Goal: Transaction & Acquisition: Purchase product/service

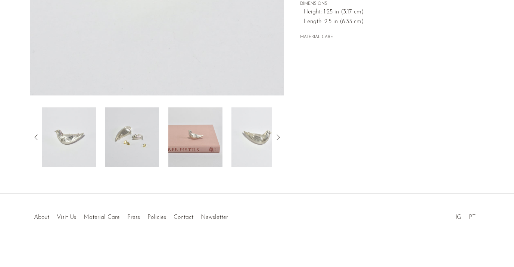
scroll to position [219, 0]
click at [143, 115] on img at bounding box center [132, 138] width 54 height 60
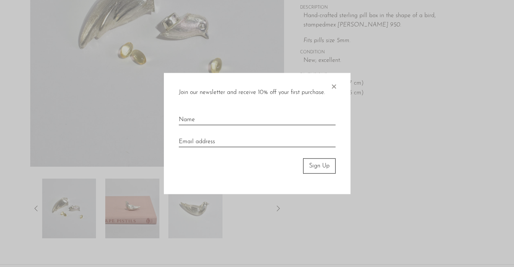
scroll to position [149, 0]
click at [335, 88] on span "×" at bounding box center [333, 85] width 7 height 24
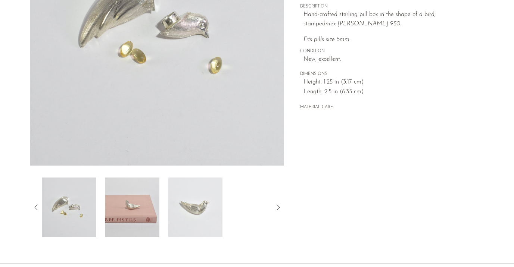
click at [278, 208] on icon at bounding box center [278, 207] width 9 height 9
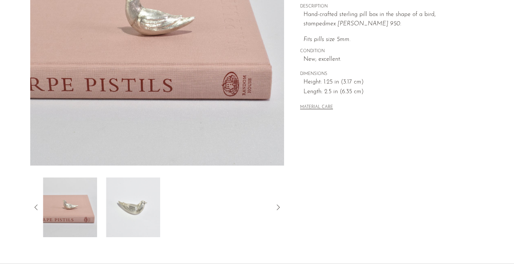
click at [278, 208] on icon at bounding box center [278, 207] width 9 height 9
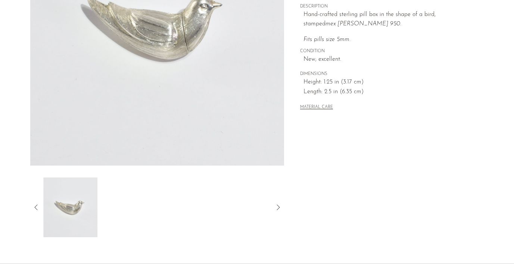
click at [278, 208] on icon at bounding box center [278, 207] width 9 height 9
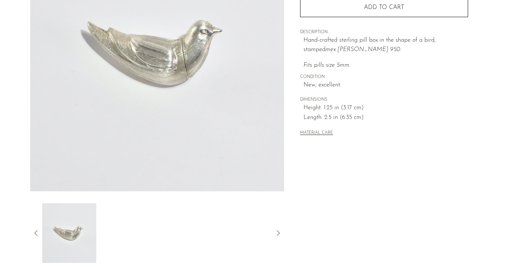
scroll to position [125, 0]
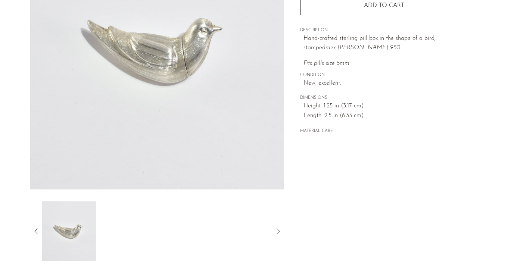
click at [278, 230] on icon at bounding box center [278, 231] width 9 height 9
click at [37, 229] on icon at bounding box center [36, 231] width 9 height 9
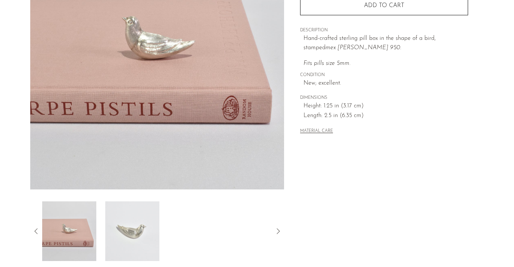
click at [37, 230] on icon at bounding box center [36, 231] width 9 height 9
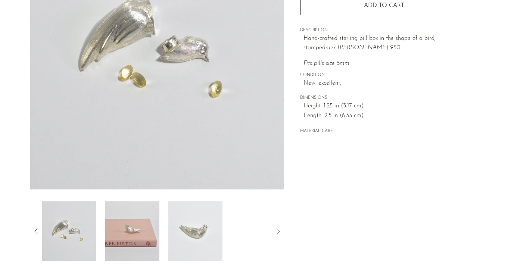
click at [36, 230] on icon at bounding box center [36, 231] width 9 height 9
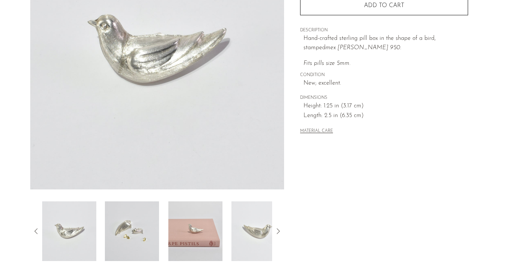
click at [36, 230] on icon at bounding box center [36, 231] width 9 height 9
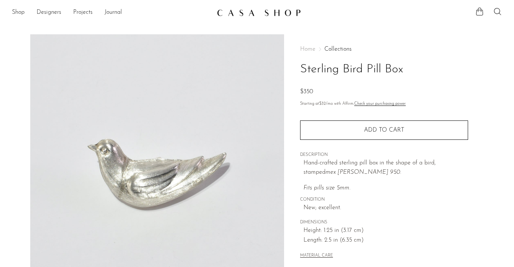
scroll to position [0, 0]
click at [18, 13] on link "Shop" at bounding box center [18, 13] width 13 height 10
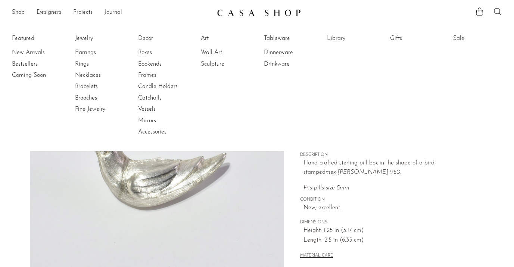
click at [32, 50] on link "New Arrivals" at bounding box center [40, 53] width 56 height 8
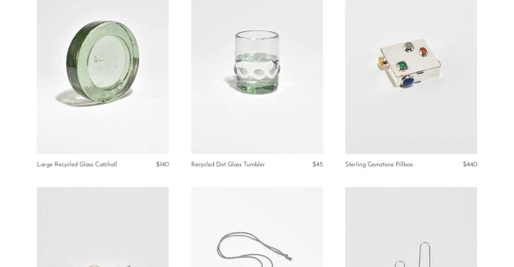
scroll to position [100, 0]
click at [181, 183] on article "Recycled Dot Glass Tumbler $45" at bounding box center [257, 78] width 154 height 218
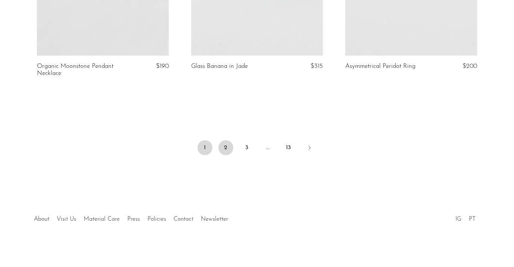
scroll to position [2605, 0]
click at [224, 144] on link "2" at bounding box center [225, 148] width 15 height 15
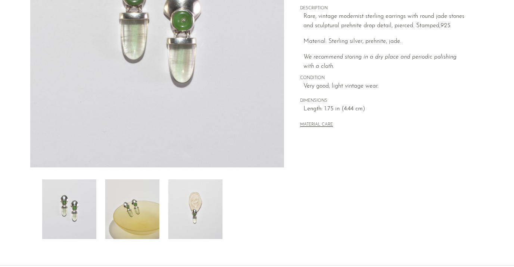
click at [196, 201] on img at bounding box center [195, 210] width 54 height 60
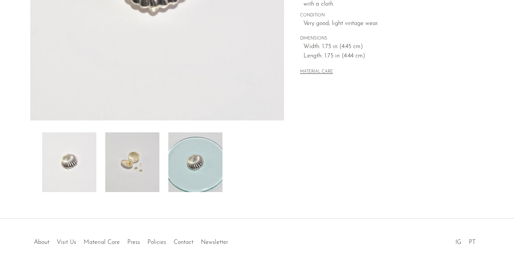
scroll to position [215, 0]
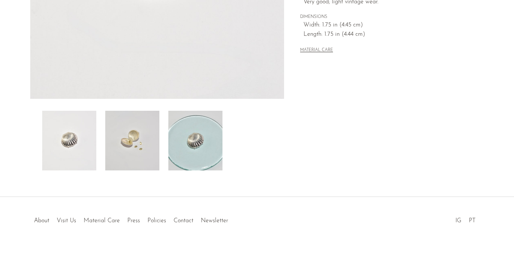
click at [122, 161] on img at bounding box center [132, 141] width 54 height 60
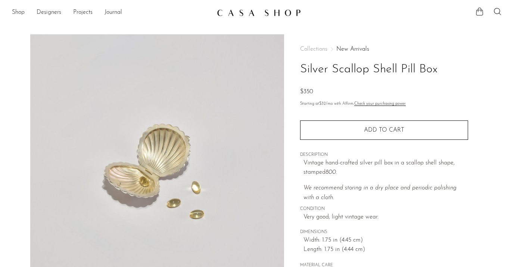
scroll to position [0, 0]
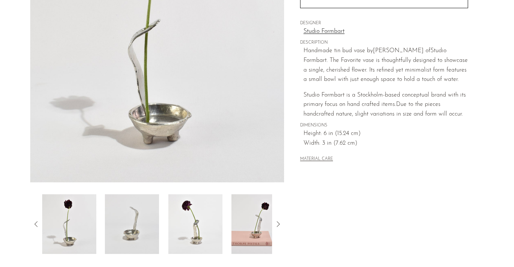
scroll to position [152, 0]
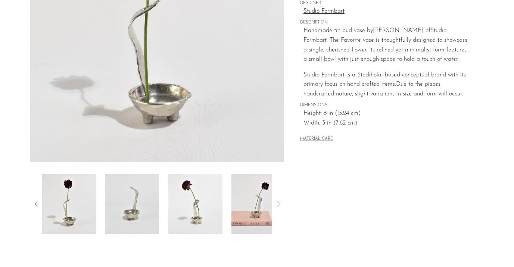
click at [126, 214] on img at bounding box center [132, 204] width 54 height 60
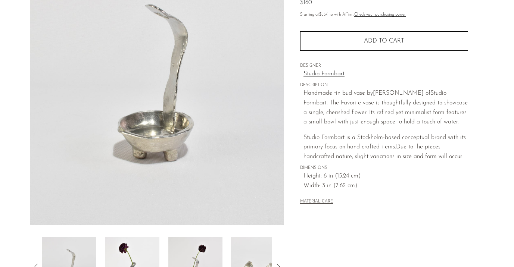
scroll to position [90, 0]
click at [279, 263] on icon at bounding box center [278, 266] width 9 height 9
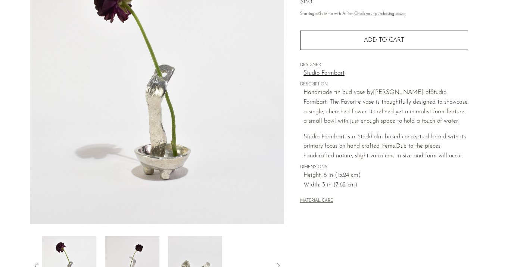
click at [279, 263] on icon at bounding box center [278, 266] width 9 height 9
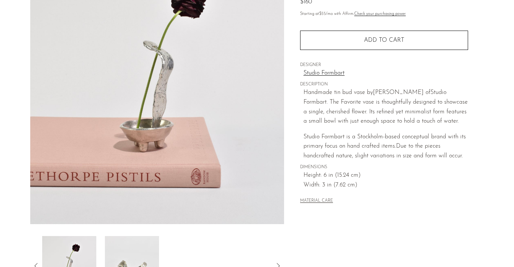
click at [279, 263] on icon at bounding box center [278, 266] width 9 height 9
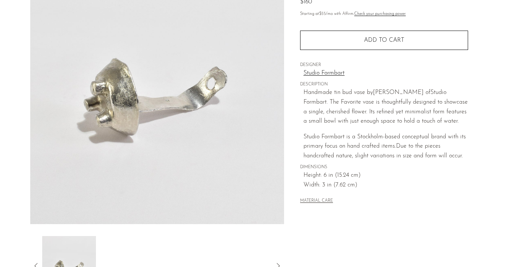
click at [279, 263] on icon at bounding box center [278, 266] width 9 height 9
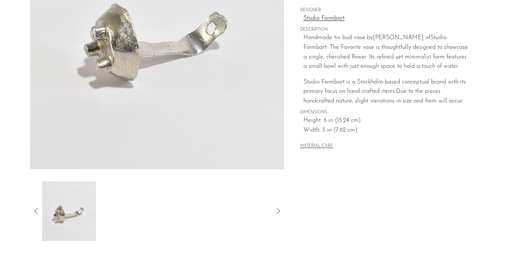
scroll to position [165, 0]
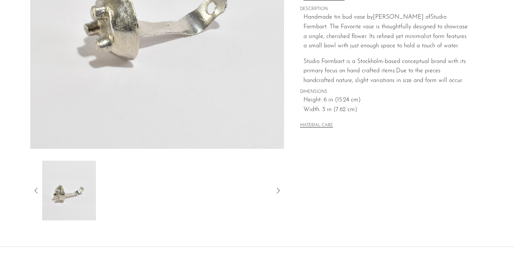
click at [36, 192] on icon at bounding box center [36, 190] width 9 height 9
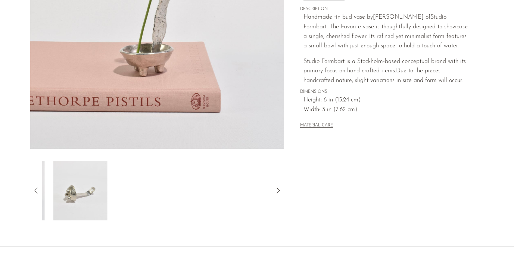
click at [36, 192] on icon at bounding box center [36, 190] width 9 height 9
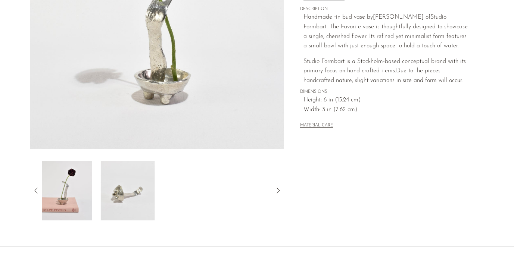
click at [36, 192] on icon at bounding box center [36, 190] width 9 height 9
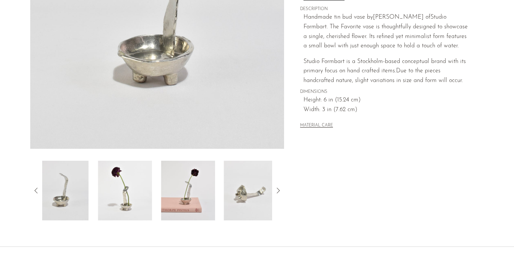
click at [36, 192] on icon at bounding box center [36, 190] width 9 height 9
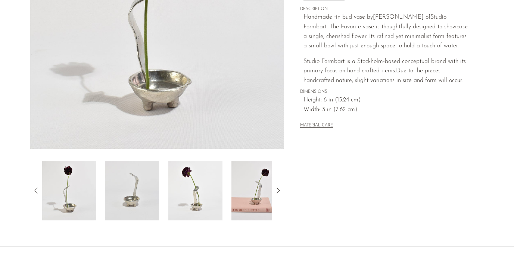
click at [67, 196] on img at bounding box center [69, 191] width 54 height 60
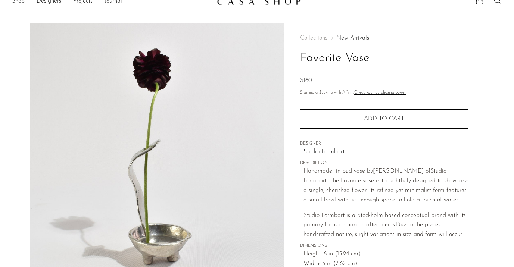
click at [332, 152] on link "Studio Formbart" at bounding box center [386, 153] width 165 height 10
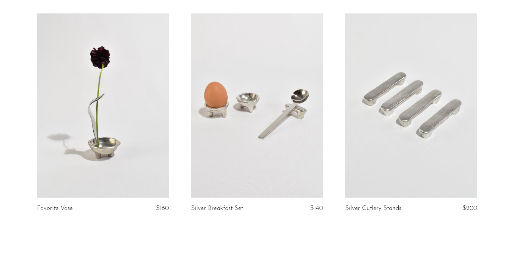
scroll to position [85, 0]
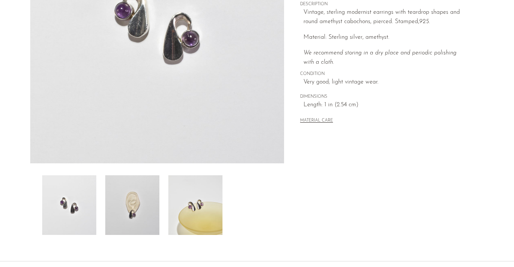
scroll to position [156, 0]
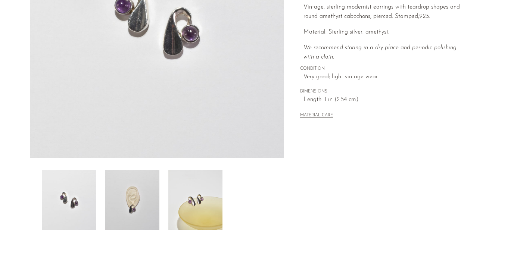
click at [200, 207] on img at bounding box center [195, 200] width 54 height 60
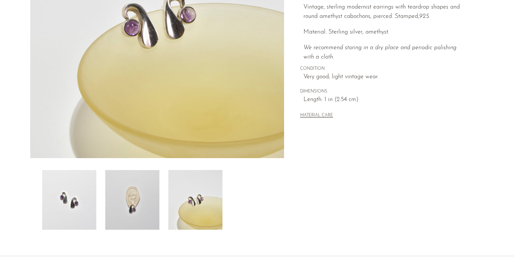
click at [155, 207] on img at bounding box center [132, 200] width 54 height 60
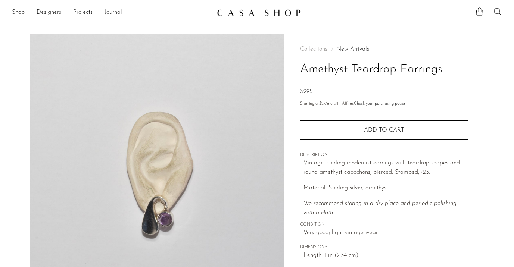
scroll to position [0, 0]
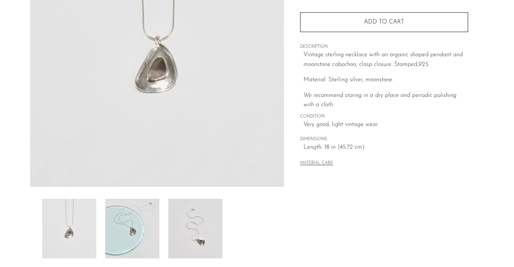
scroll to position [128, 0]
click at [210, 235] on img at bounding box center [195, 229] width 54 height 60
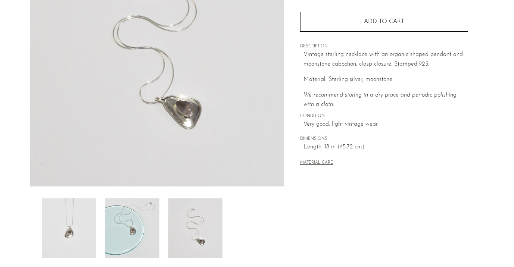
click at [137, 227] on img at bounding box center [132, 229] width 54 height 60
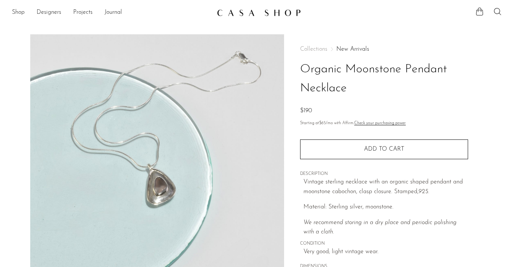
scroll to position [0, 0]
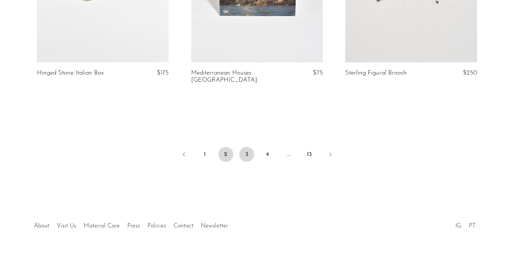
scroll to position [2598, 0]
click at [327, 151] on link "Next" at bounding box center [330, 156] width 15 height 16
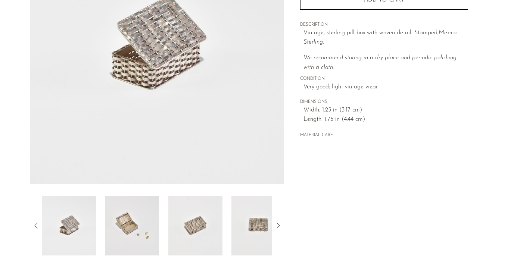
scroll to position [150, 0]
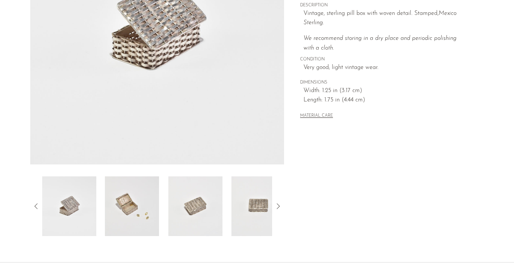
click at [278, 204] on icon at bounding box center [278, 206] width 9 height 9
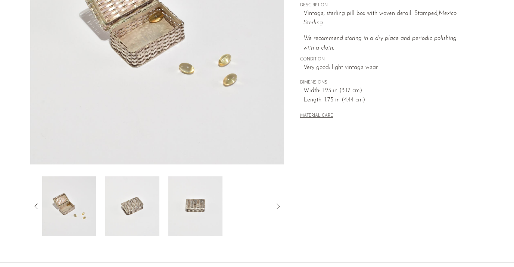
click at [278, 204] on icon at bounding box center [278, 206] width 9 height 9
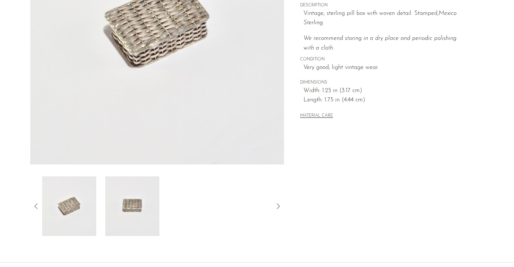
click at [278, 204] on icon at bounding box center [278, 206] width 9 height 9
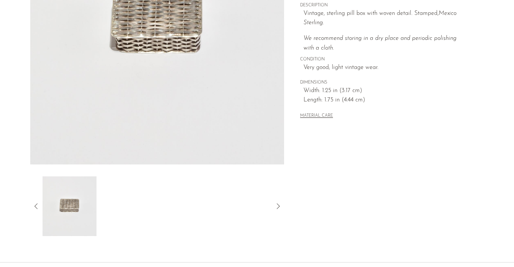
click at [278, 204] on icon at bounding box center [278, 207] width 3 height 6
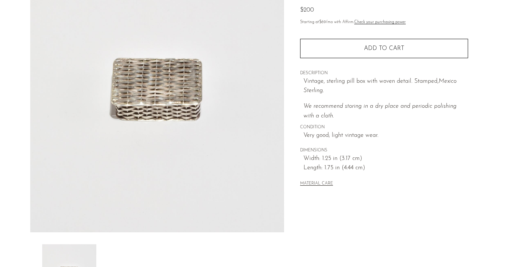
scroll to position [75, 0]
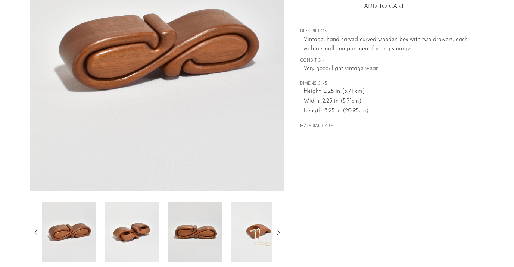
scroll to position [125, 0]
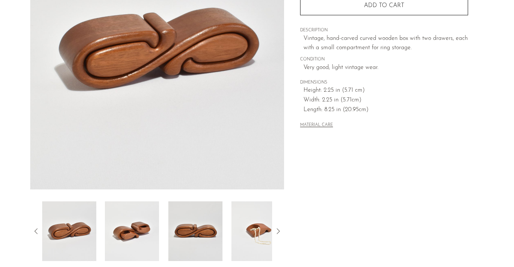
click at [140, 227] on img at bounding box center [132, 232] width 54 height 60
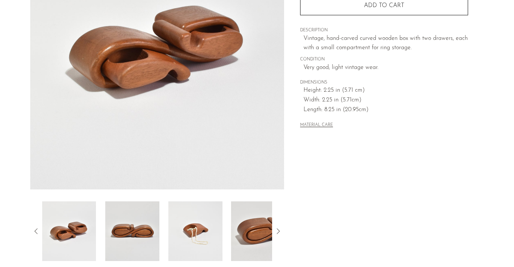
click at [139, 228] on img at bounding box center [132, 232] width 54 height 60
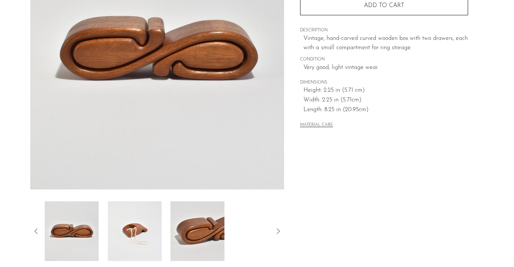
click at [139, 228] on img at bounding box center [135, 232] width 54 height 60
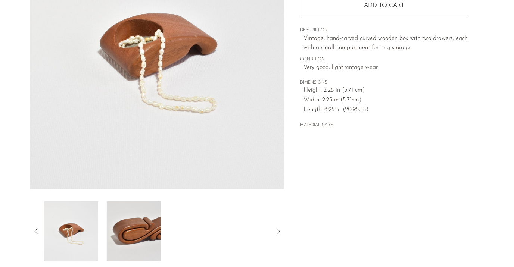
click at [139, 228] on img at bounding box center [134, 232] width 54 height 60
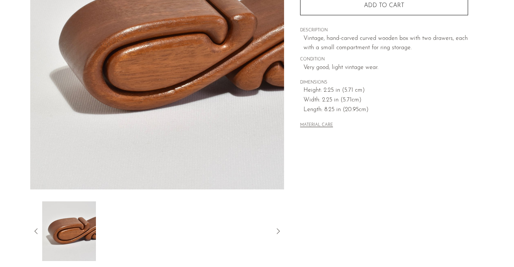
click at [36, 230] on icon at bounding box center [36, 231] width 9 height 9
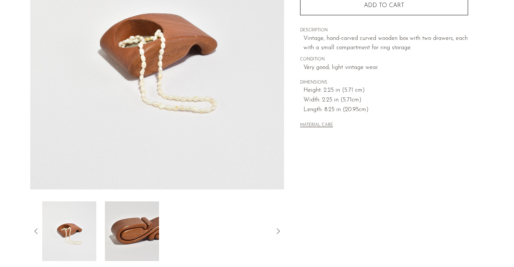
click at [41, 229] on div at bounding box center [157, 232] width 254 height 60
click at [33, 232] on icon at bounding box center [36, 231] width 9 height 9
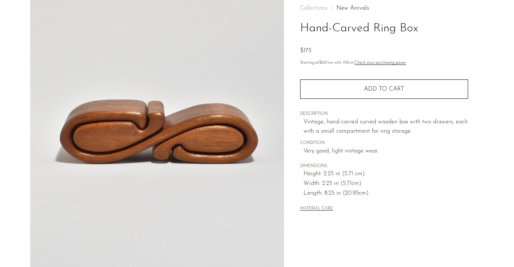
scroll to position [36, 0]
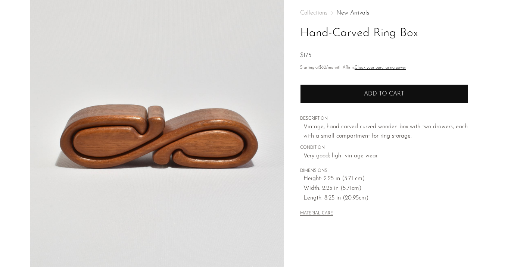
click at [396, 96] on span "Add to cart" at bounding box center [384, 94] width 40 height 6
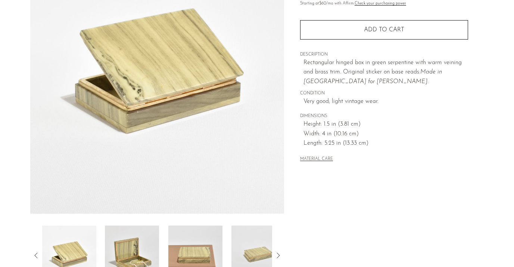
scroll to position [97, 0]
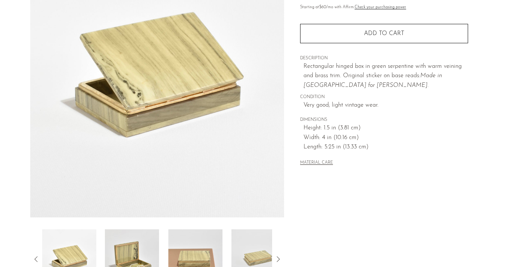
click at [140, 246] on img at bounding box center [132, 260] width 54 height 60
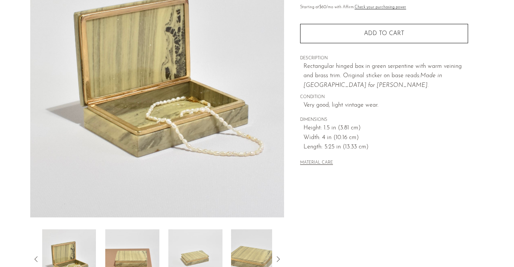
click at [119, 251] on img at bounding box center [132, 260] width 54 height 60
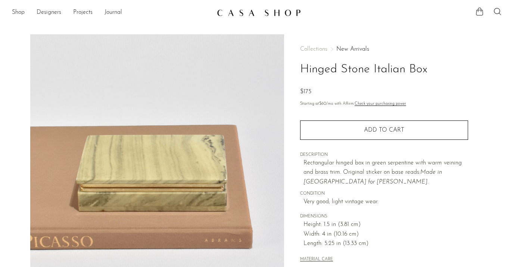
scroll to position [0, 0]
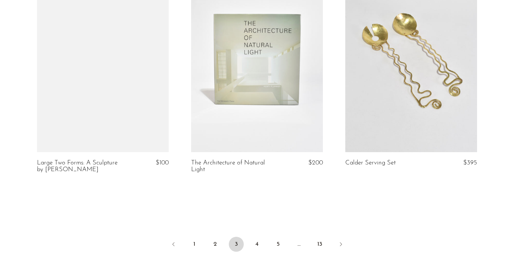
scroll to position [2523, 0]
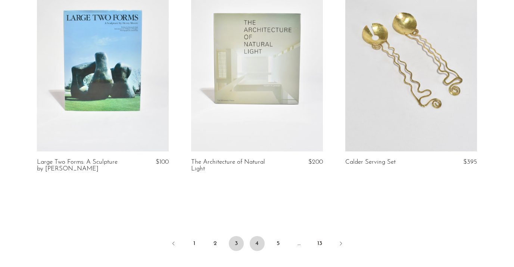
click at [260, 236] on link "4" at bounding box center [257, 243] width 15 height 15
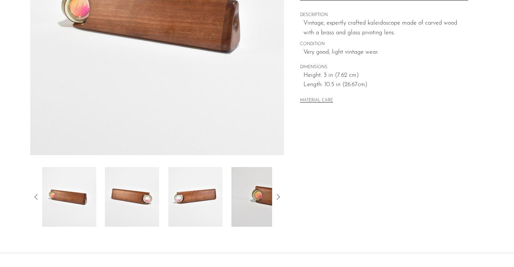
scroll to position [159, 0]
click at [277, 203] on div at bounding box center [157, 197] width 254 height 60
click at [275, 199] on icon at bounding box center [278, 196] width 9 height 9
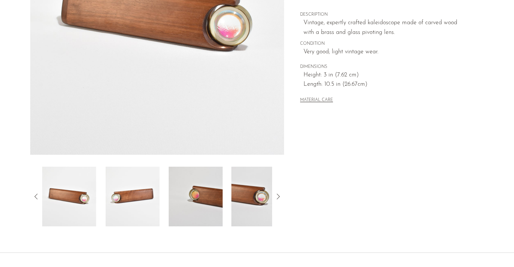
click at [275, 199] on icon at bounding box center [278, 196] width 9 height 9
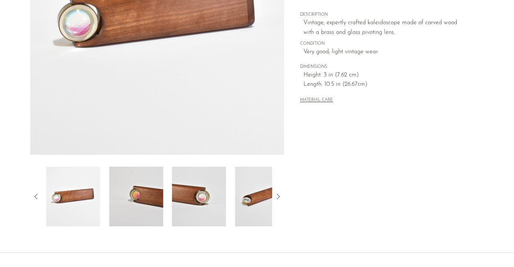
click at [275, 199] on icon at bounding box center [278, 196] width 9 height 9
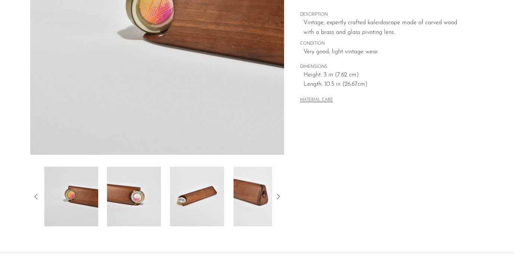
click at [275, 199] on icon at bounding box center [278, 196] width 9 height 9
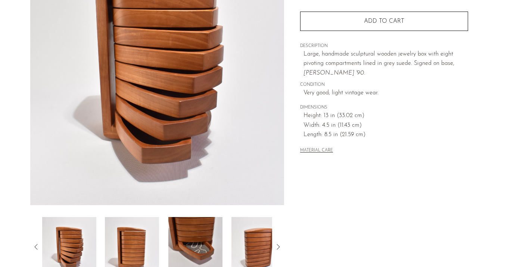
scroll to position [112, 0]
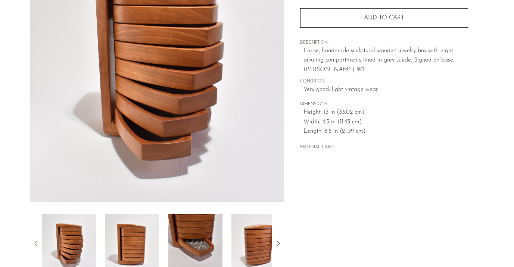
click at [276, 242] on icon at bounding box center [278, 243] width 9 height 9
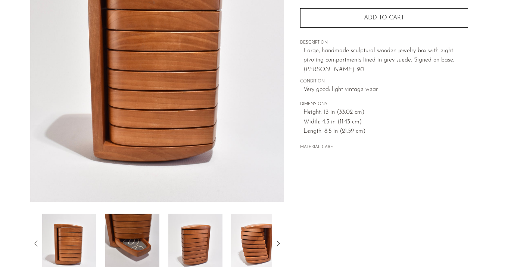
click at [276, 242] on icon at bounding box center [278, 243] width 9 height 9
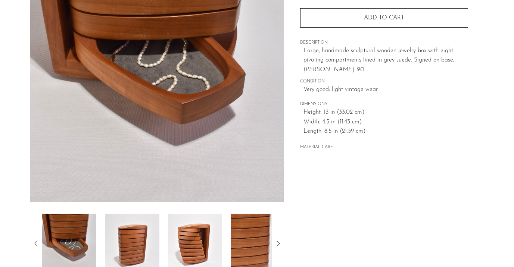
click at [276, 242] on icon at bounding box center [278, 243] width 9 height 9
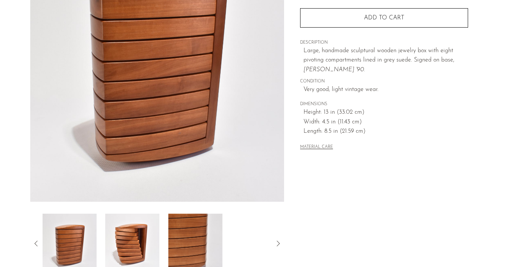
click at [276, 242] on icon at bounding box center [278, 243] width 9 height 9
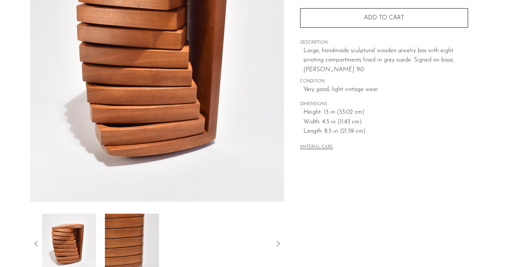
click at [276, 242] on icon at bounding box center [278, 243] width 9 height 9
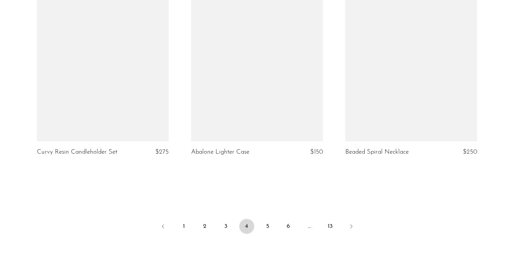
scroll to position [2526, 0]
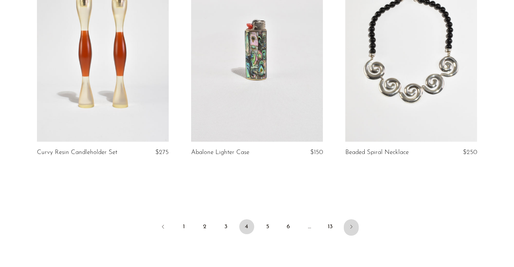
click at [352, 224] on icon "Next" at bounding box center [351, 227] width 6 height 6
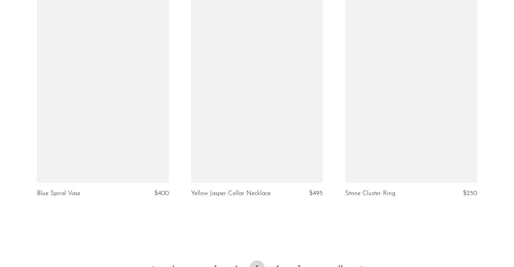
scroll to position [2511, 0]
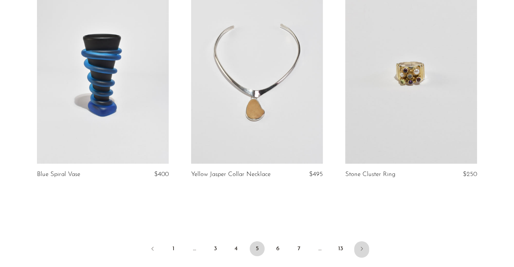
click at [362, 246] on icon "Next" at bounding box center [362, 249] width 6 height 6
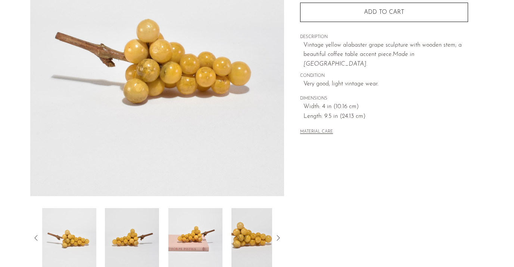
scroll to position [119, 0]
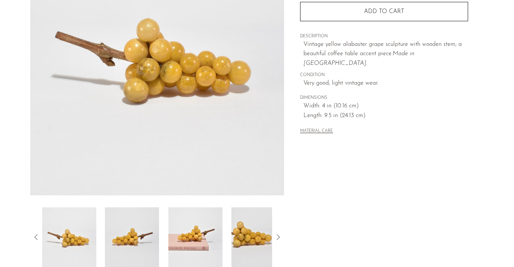
click at [211, 230] on img at bounding box center [195, 238] width 54 height 60
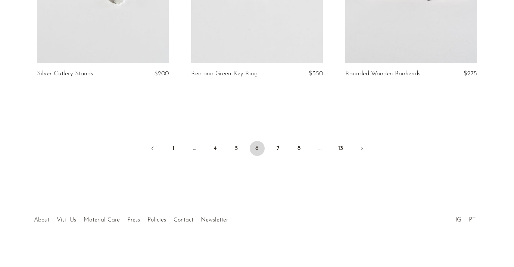
scroll to position [2618, 0]
click at [356, 145] on link "Next" at bounding box center [361, 150] width 15 height 16
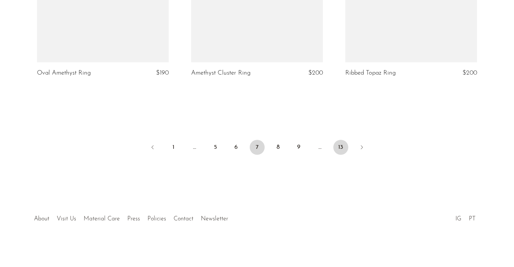
scroll to position [2611, 0]
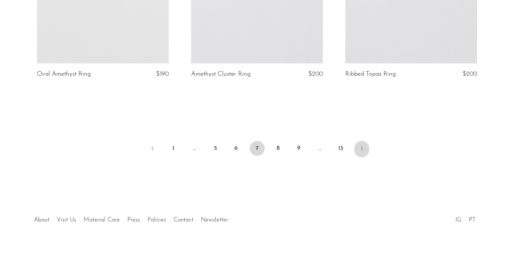
click at [364, 146] on icon "Next" at bounding box center [362, 149] width 6 height 6
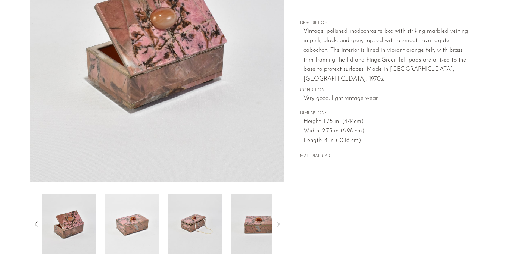
scroll to position [131, 0]
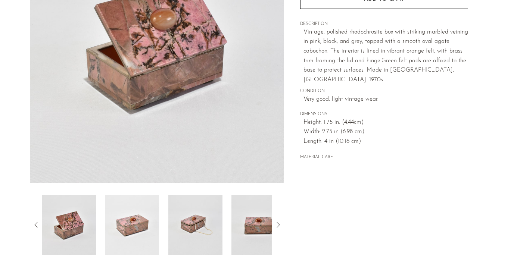
click at [122, 223] on img at bounding box center [132, 225] width 54 height 60
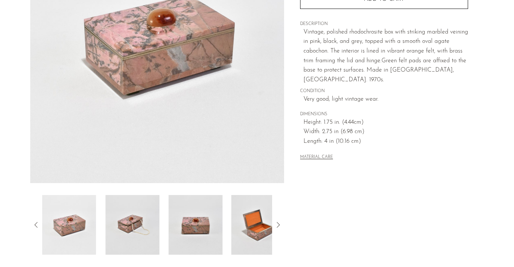
click at [139, 227] on img at bounding box center [132, 225] width 54 height 60
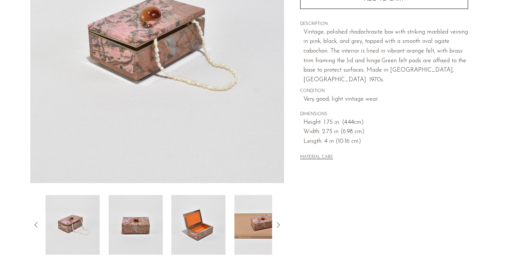
click at [139, 227] on img at bounding box center [135, 225] width 54 height 60
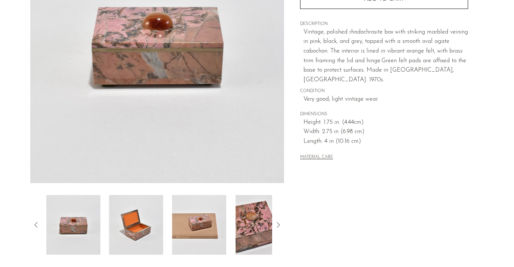
click at [139, 227] on img at bounding box center [136, 225] width 54 height 60
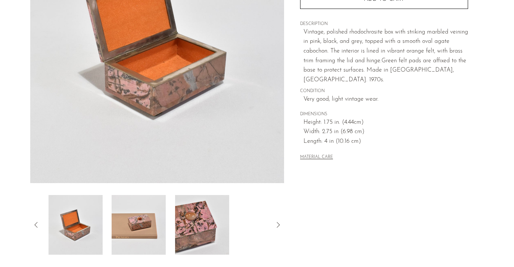
click at [139, 227] on img at bounding box center [139, 225] width 54 height 60
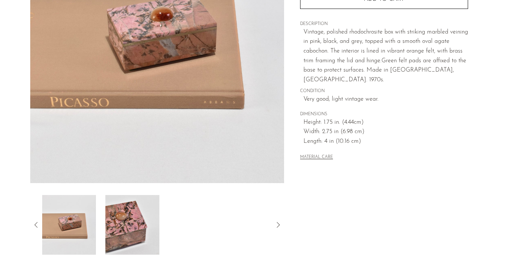
click at [153, 231] on img at bounding box center [132, 225] width 54 height 60
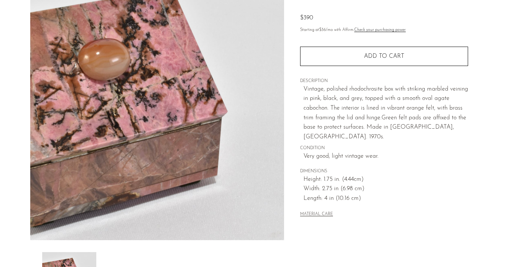
scroll to position [24, 0]
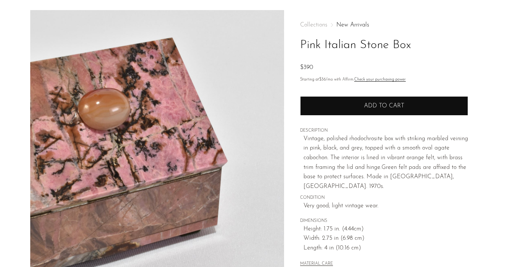
click at [364, 109] on button "Add to cart" at bounding box center [384, 105] width 168 height 19
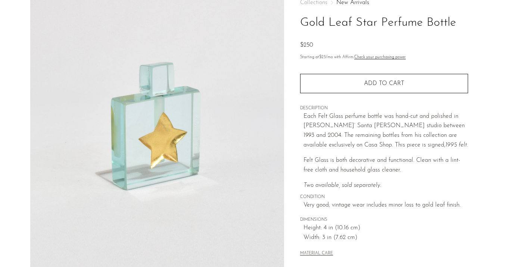
scroll to position [172, 0]
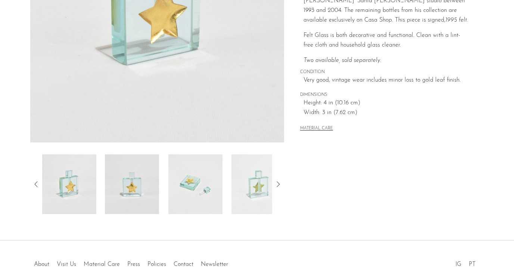
click at [132, 192] on img at bounding box center [132, 185] width 54 height 60
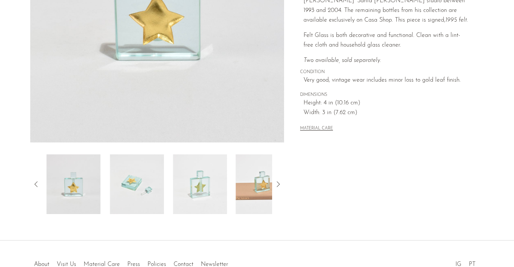
click at [133, 192] on img at bounding box center [137, 185] width 54 height 60
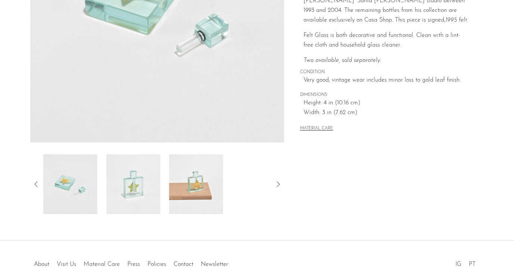
click at [133, 192] on img at bounding box center [133, 185] width 54 height 60
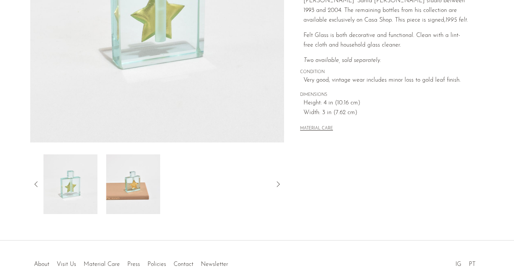
click at [133, 192] on img at bounding box center [133, 185] width 54 height 60
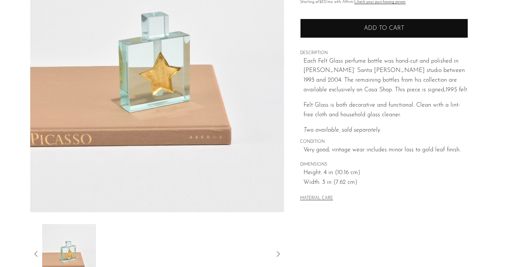
scroll to position [101, 0]
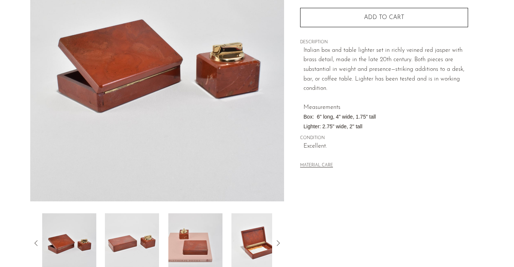
scroll to position [124, 0]
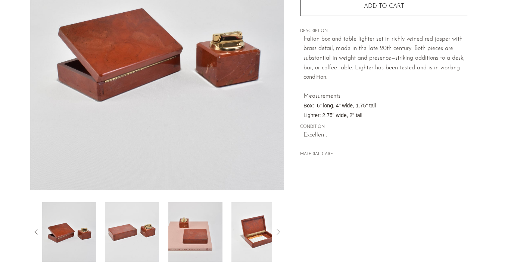
click at [278, 232] on icon at bounding box center [278, 232] width 9 height 9
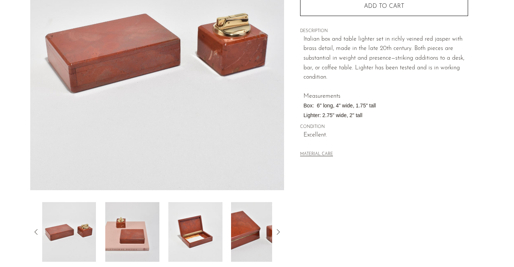
click at [279, 233] on icon at bounding box center [278, 232] width 9 height 9
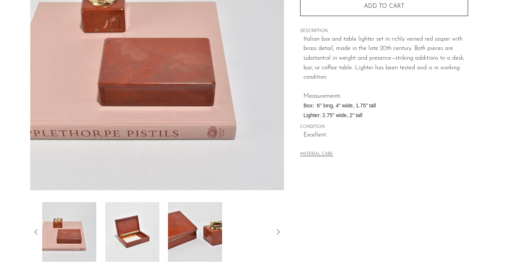
click at [279, 233] on icon at bounding box center [278, 232] width 9 height 9
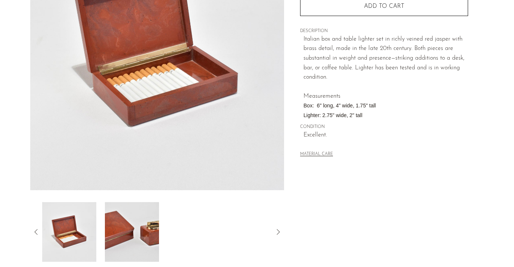
click at [279, 233] on icon at bounding box center [278, 232] width 9 height 9
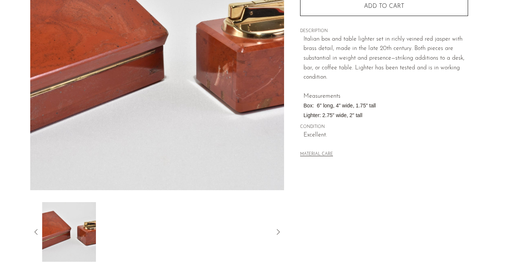
click at [279, 233] on icon at bounding box center [278, 232] width 9 height 9
click at [39, 228] on icon at bounding box center [36, 232] width 9 height 9
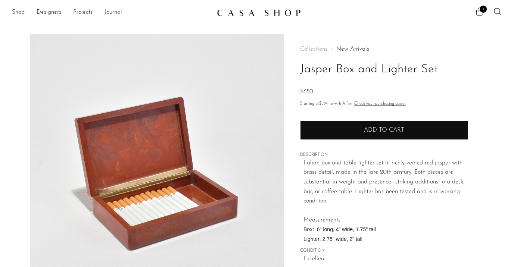
scroll to position [0, 0]
click at [371, 133] on button "Add to cart" at bounding box center [384, 130] width 168 height 19
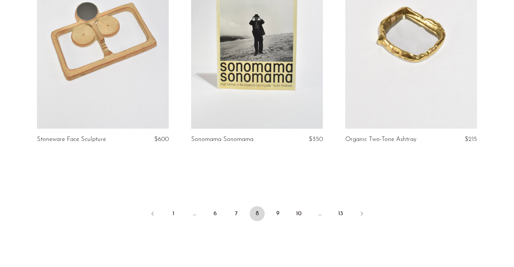
scroll to position [2536, 0]
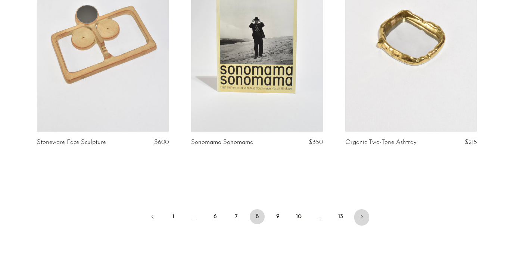
click at [363, 210] on link "Next" at bounding box center [361, 218] width 15 height 16
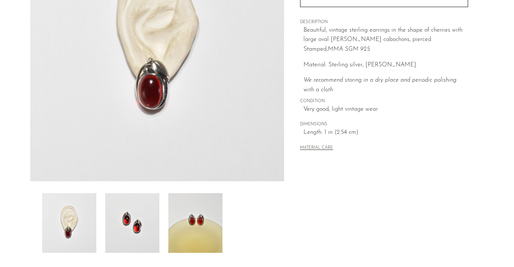
scroll to position [131, 0]
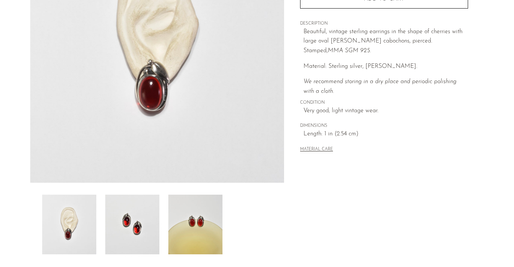
click at [146, 207] on img at bounding box center [132, 225] width 54 height 60
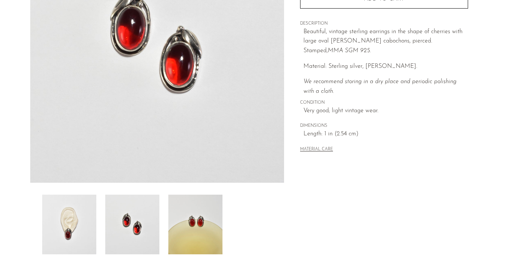
click at [190, 213] on img at bounding box center [195, 225] width 54 height 60
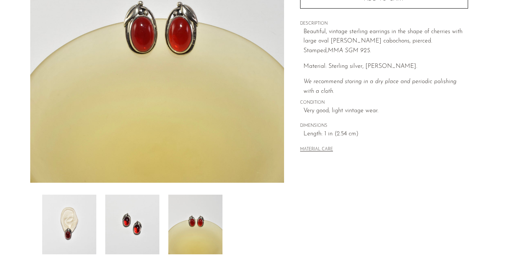
click at [63, 216] on img at bounding box center [69, 225] width 54 height 60
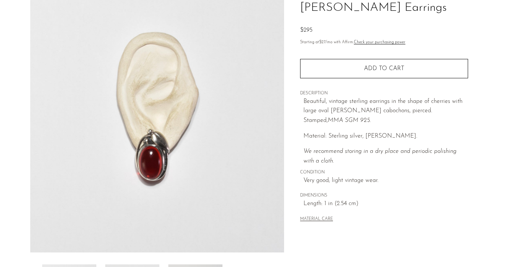
scroll to position [62, 0]
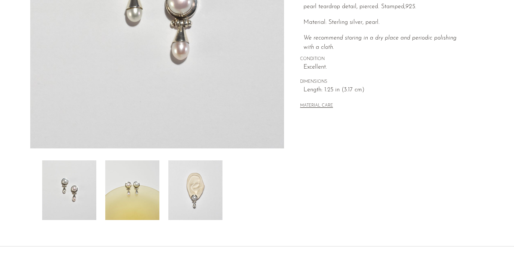
scroll to position [165, 0]
click at [117, 201] on img at bounding box center [132, 191] width 54 height 60
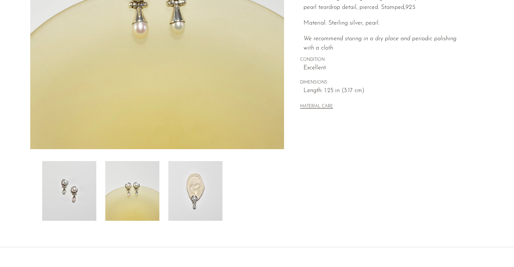
click at [211, 206] on img at bounding box center [195, 191] width 54 height 60
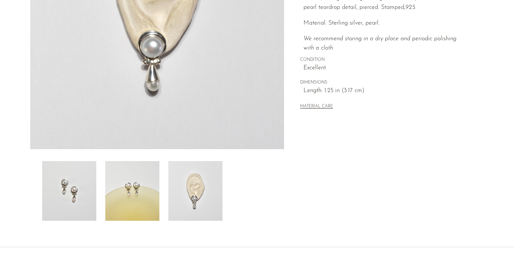
scroll to position [61, 0]
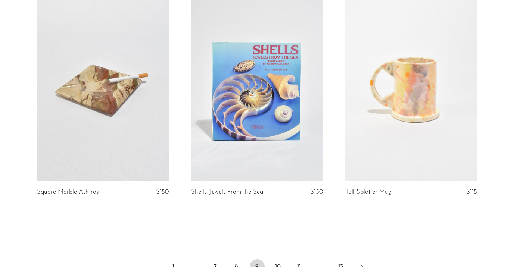
scroll to position [2480, 0]
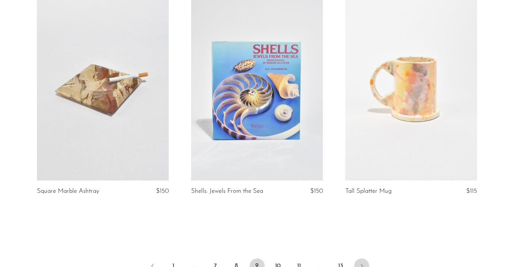
click at [362, 263] on icon "Next" at bounding box center [362, 266] width 6 height 6
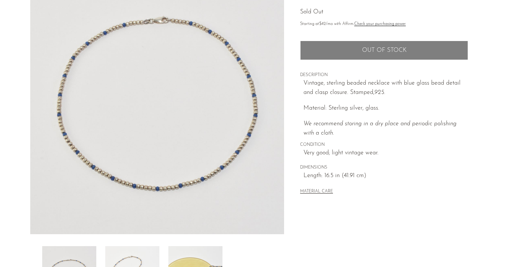
scroll to position [79, 0]
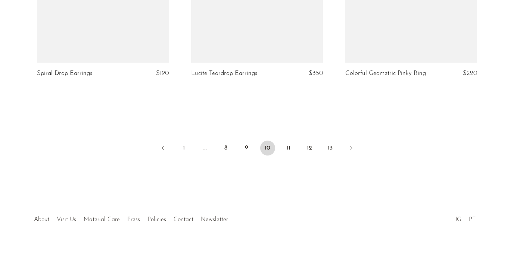
scroll to position [2598, 0]
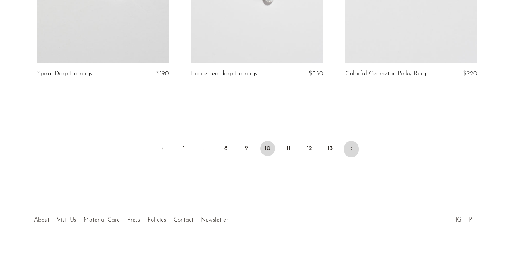
click at [351, 146] on icon "Next" at bounding box center [351, 149] width 6 height 6
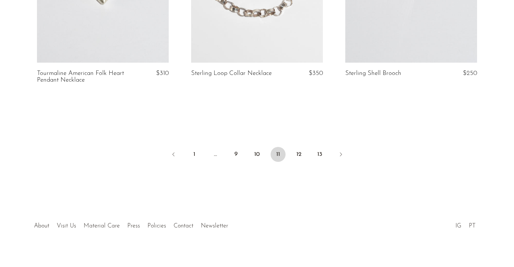
scroll to position [2605, 0]
click at [298, 148] on link "12" at bounding box center [299, 155] width 15 height 15
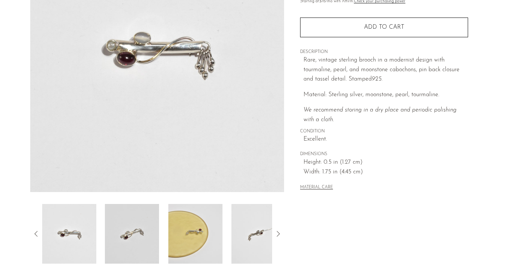
scroll to position [154, 0]
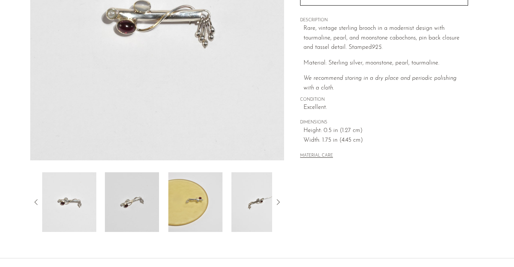
click at [206, 187] on img at bounding box center [195, 203] width 54 height 60
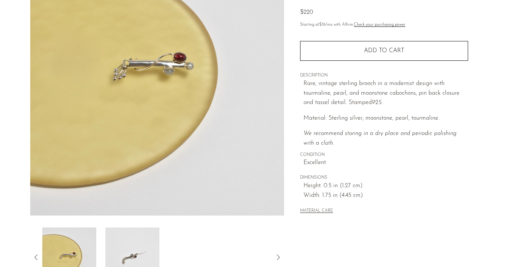
scroll to position [97, 0]
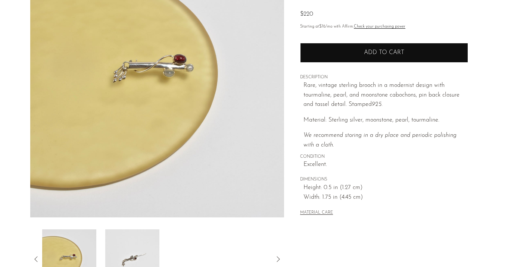
click at [388, 55] on button "Add to cart" at bounding box center [384, 52] width 168 height 19
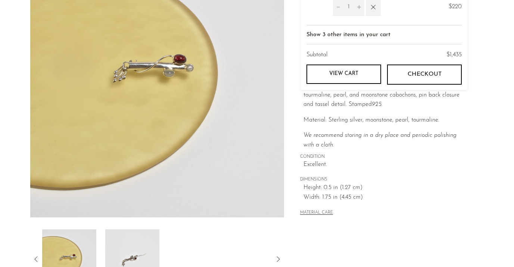
click at [369, 140] on p "We recommend storing in a dry place and periodic polishing with a cloth." at bounding box center [386, 140] width 165 height 19
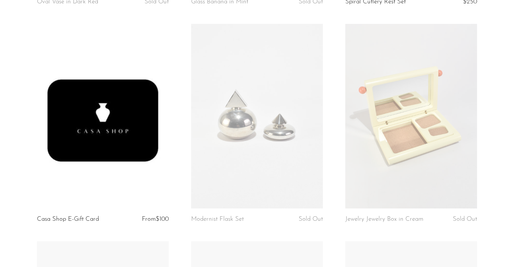
scroll to position [1204, 0]
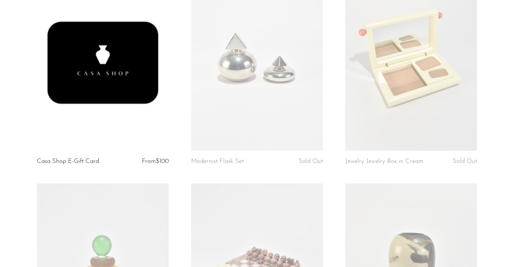
click at [371, 89] on link at bounding box center [411, 58] width 132 height 184
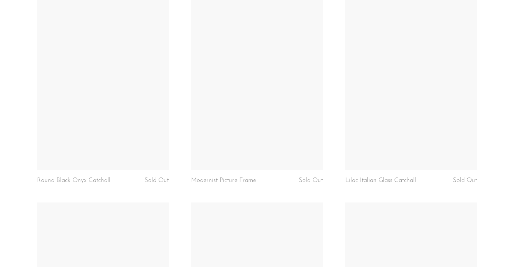
scroll to position [2502, 0]
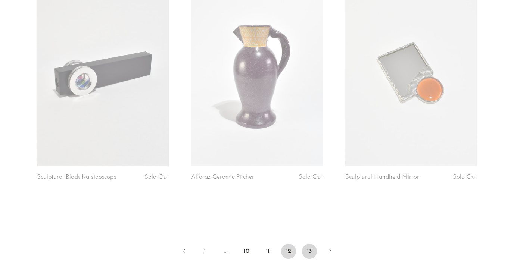
click at [308, 244] on link "13" at bounding box center [309, 251] width 15 height 15
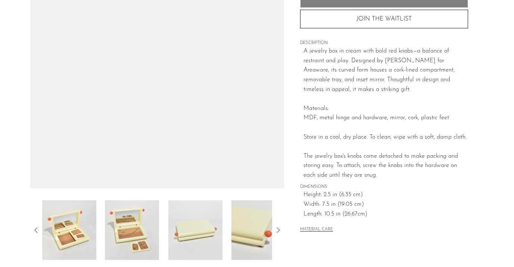
scroll to position [179, 0]
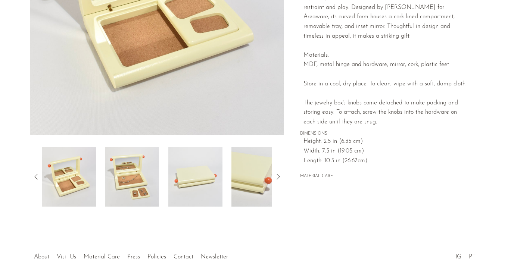
click at [201, 166] on img at bounding box center [195, 177] width 54 height 60
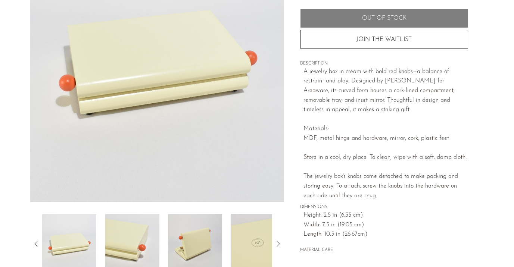
scroll to position [112, 0]
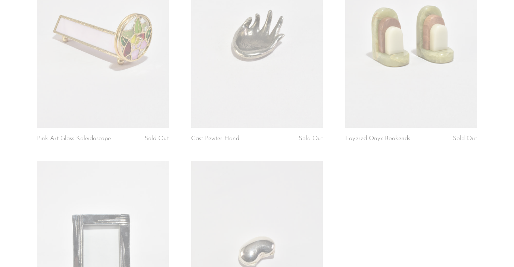
scroll to position [2087, 0]
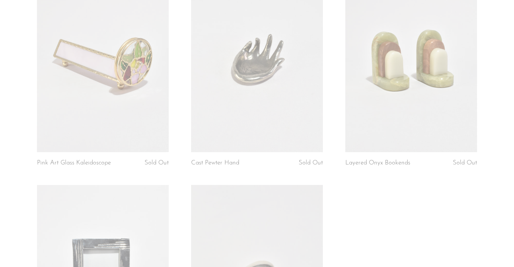
click at [377, 136] on link at bounding box center [411, 60] width 132 height 184
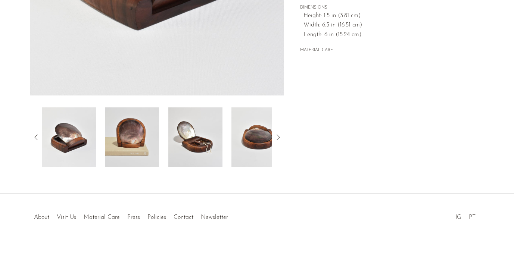
click at [156, 145] on img at bounding box center [132, 138] width 54 height 60
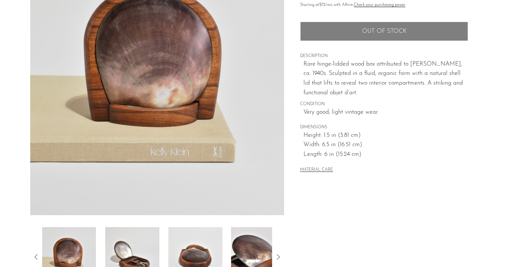
scroll to position [93, 0]
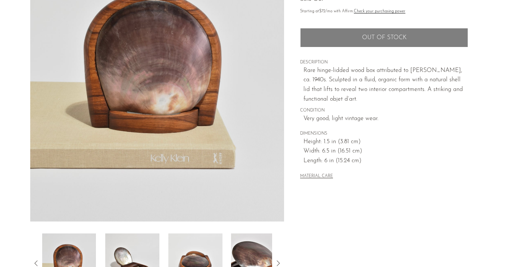
click at [128, 251] on img at bounding box center [132, 264] width 54 height 60
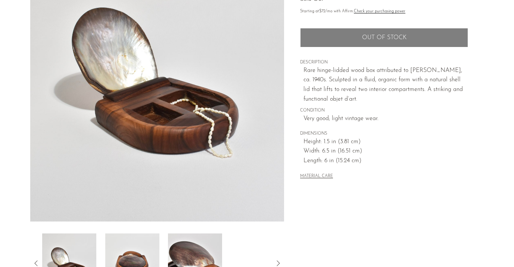
click at [128, 251] on img at bounding box center [132, 264] width 54 height 60
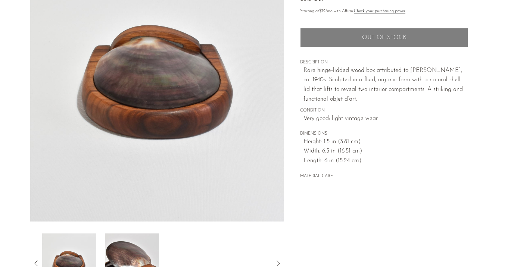
click at [128, 251] on img at bounding box center [132, 264] width 54 height 60
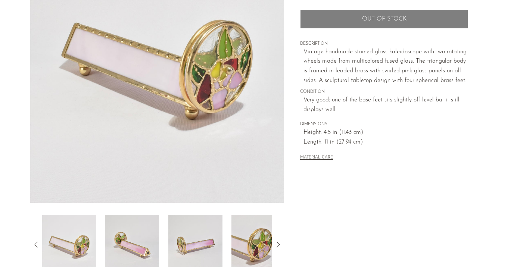
scroll to position [115, 0]
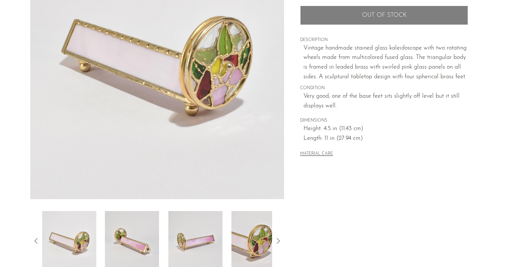
click at [145, 248] on img at bounding box center [132, 241] width 54 height 60
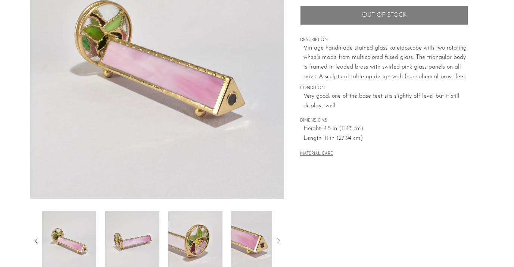
click at [145, 248] on img at bounding box center [132, 241] width 54 height 60
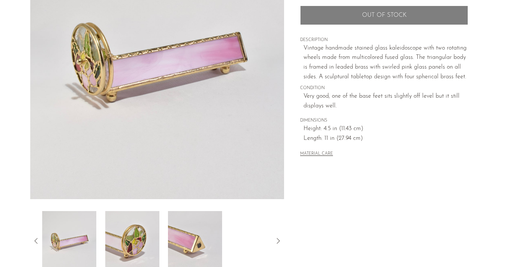
click at [147, 249] on img at bounding box center [132, 241] width 54 height 60
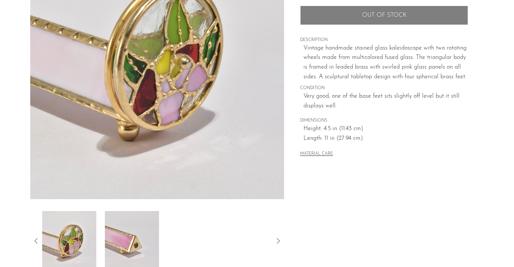
click at [147, 249] on img at bounding box center [132, 241] width 54 height 60
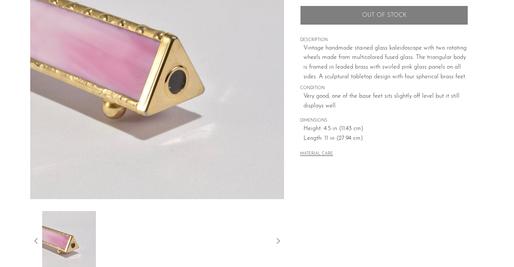
click at [33, 242] on icon at bounding box center [36, 241] width 9 height 9
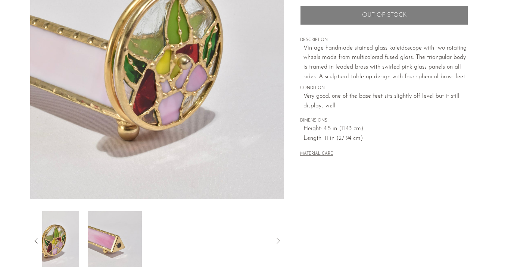
click at [33, 242] on icon at bounding box center [36, 241] width 9 height 9
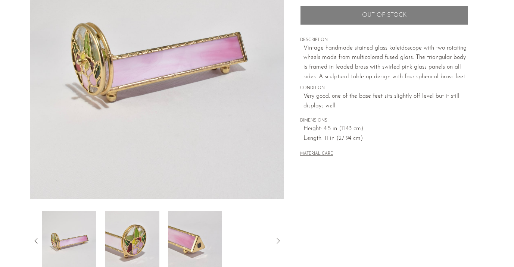
click at [33, 242] on icon at bounding box center [36, 241] width 9 height 9
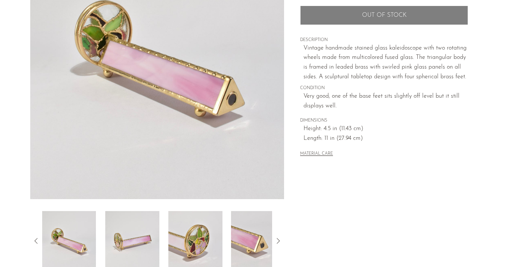
click at [33, 242] on icon at bounding box center [36, 241] width 9 height 9
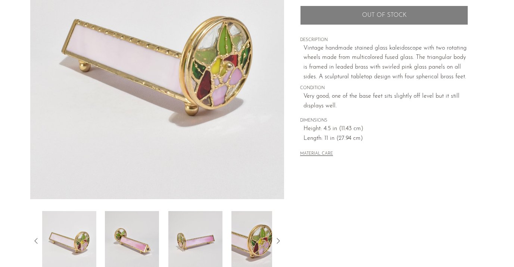
click at [34, 242] on icon at bounding box center [36, 241] width 9 height 9
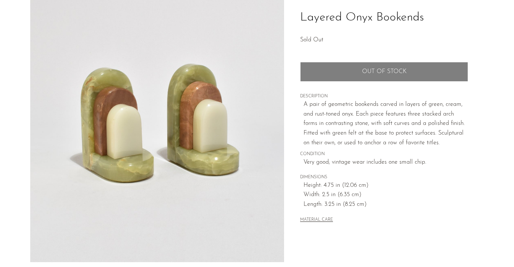
scroll to position [102, 0]
